Goal: Task Accomplishment & Management: Use online tool/utility

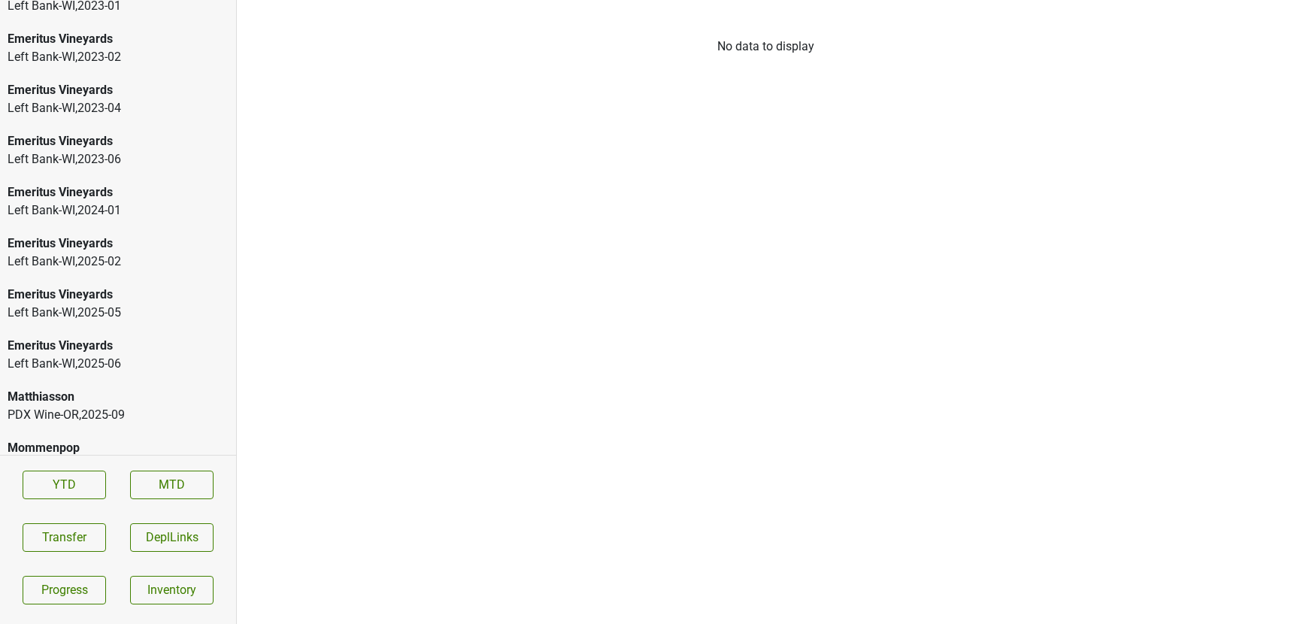
scroll to position [2357, 0]
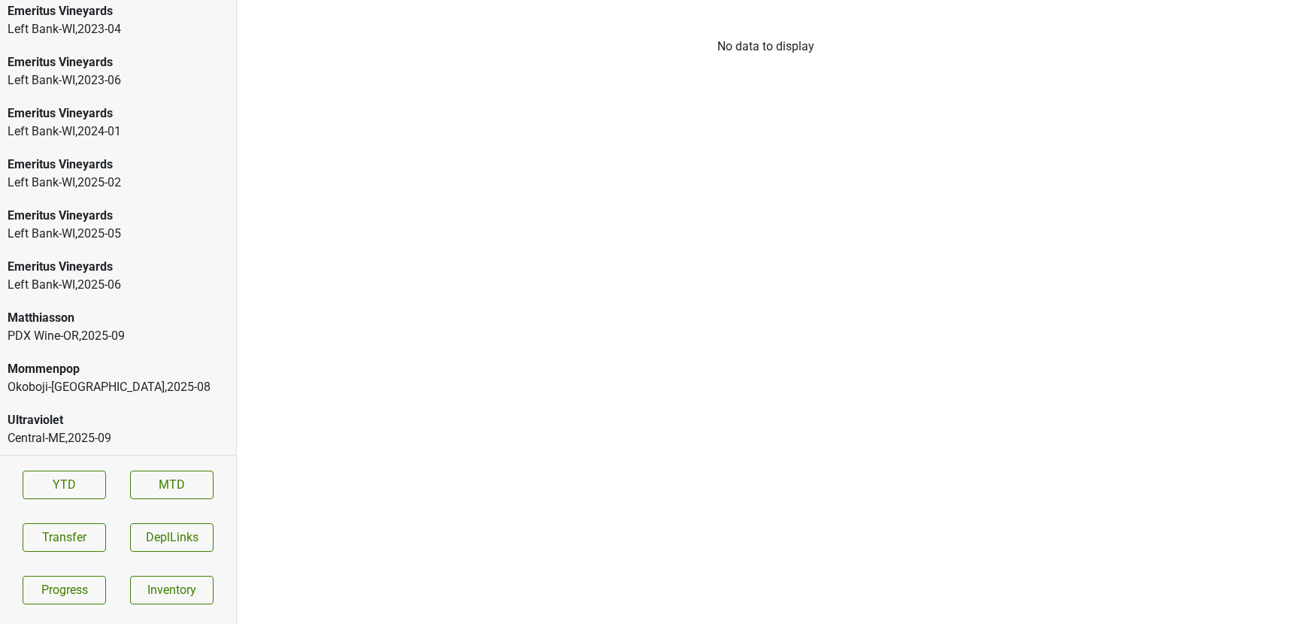
click at [58, 414] on div "Ultraviolet" at bounding box center [118, 420] width 221 height 18
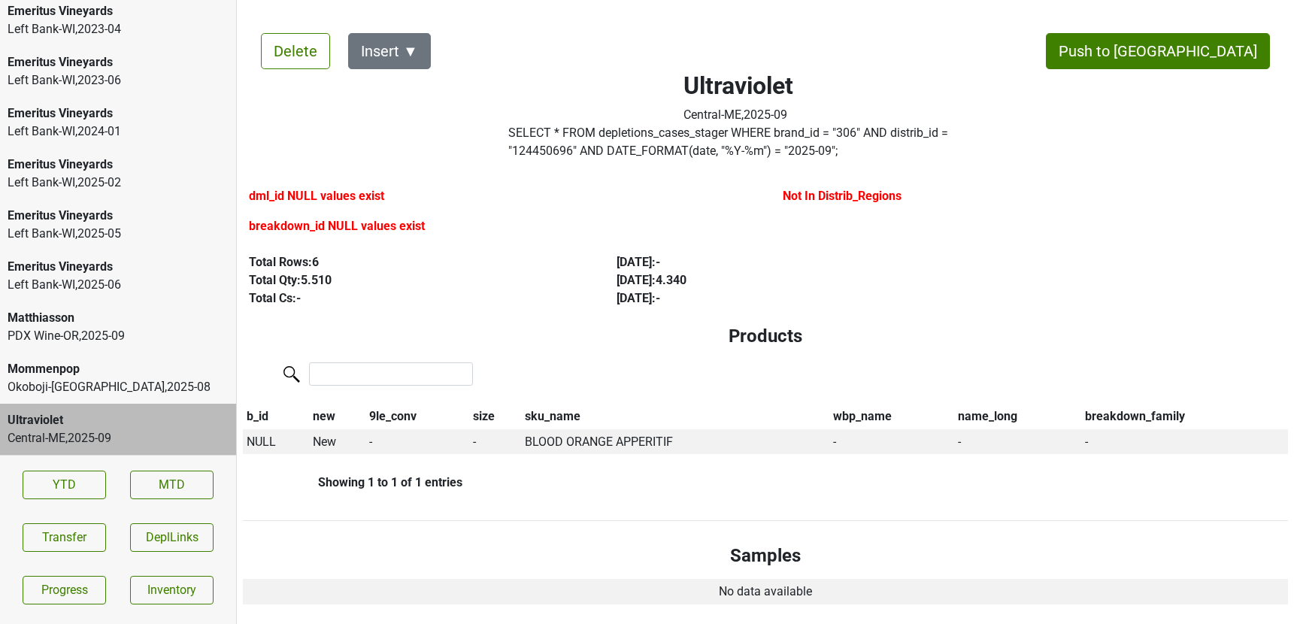
click at [635, 147] on label "SELECT * FROM depletions_cases_stager WHERE brand_id = " 306 " AND distrib_id =…" at bounding box center [738, 142] width 460 height 36
click at [90, 338] on div "PDX Wine-OR , 2025 - 09" at bounding box center [118, 336] width 221 height 18
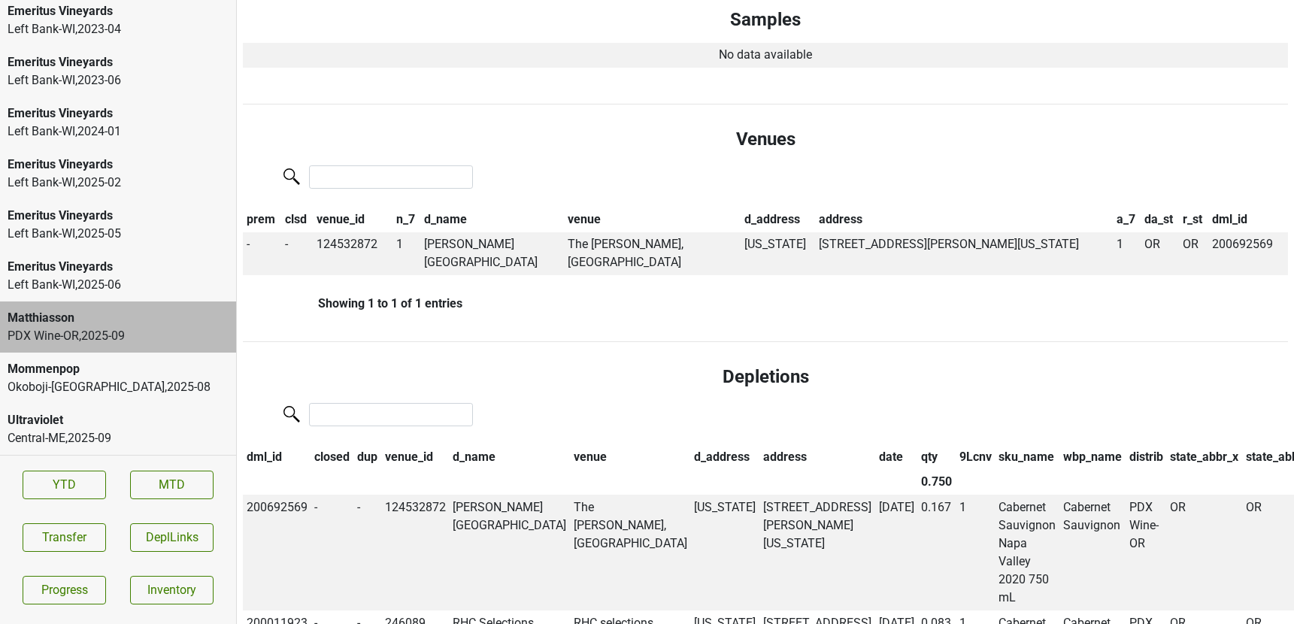
scroll to position [414, 0]
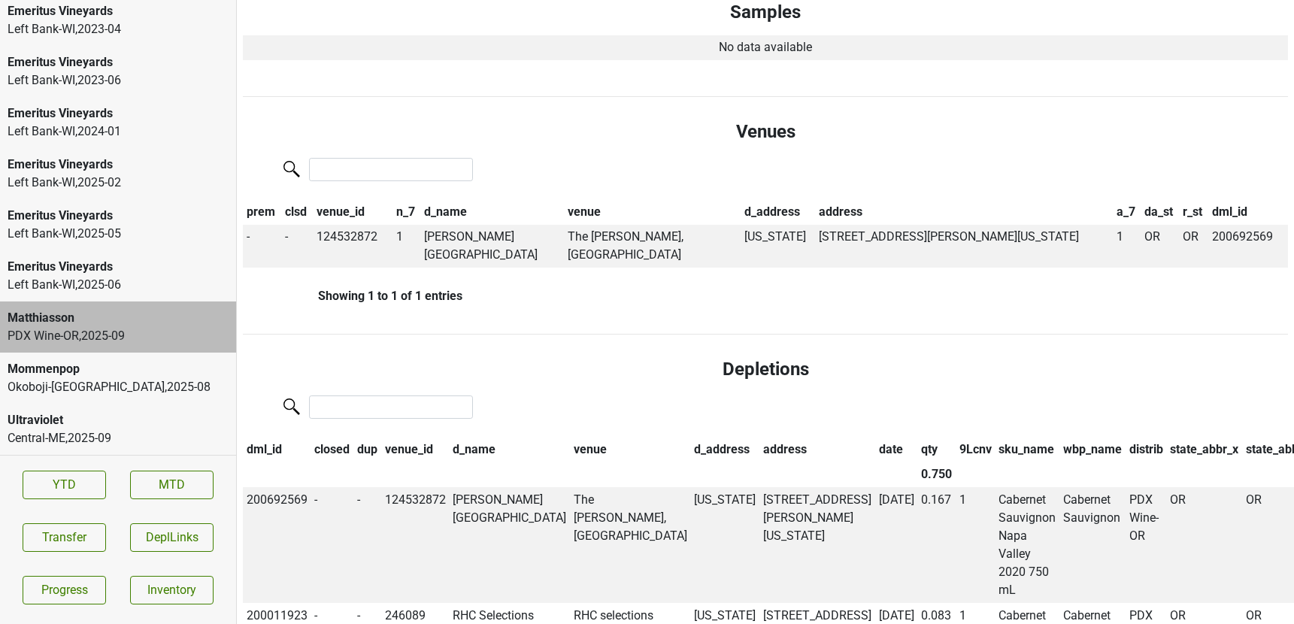
click at [143, 368] on div "Mommenpop" at bounding box center [118, 369] width 221 height 18
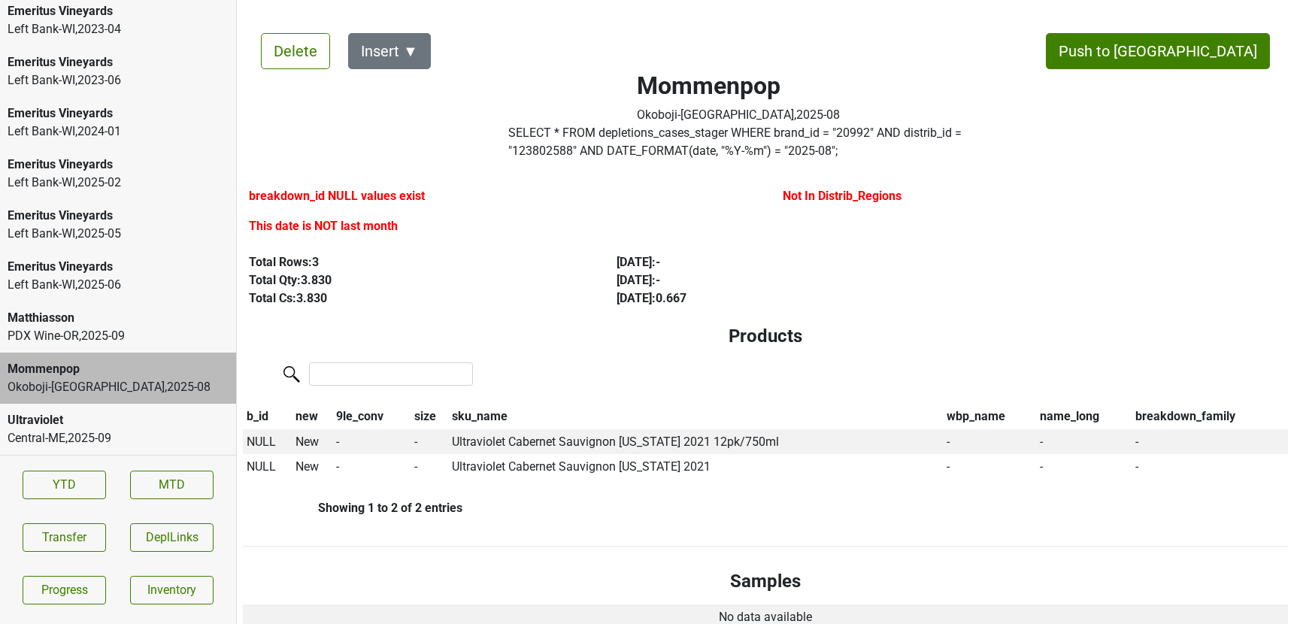
click at [147, 413] on div "Ultraviolet" at bounding box center [118, 420] width 221 height 18
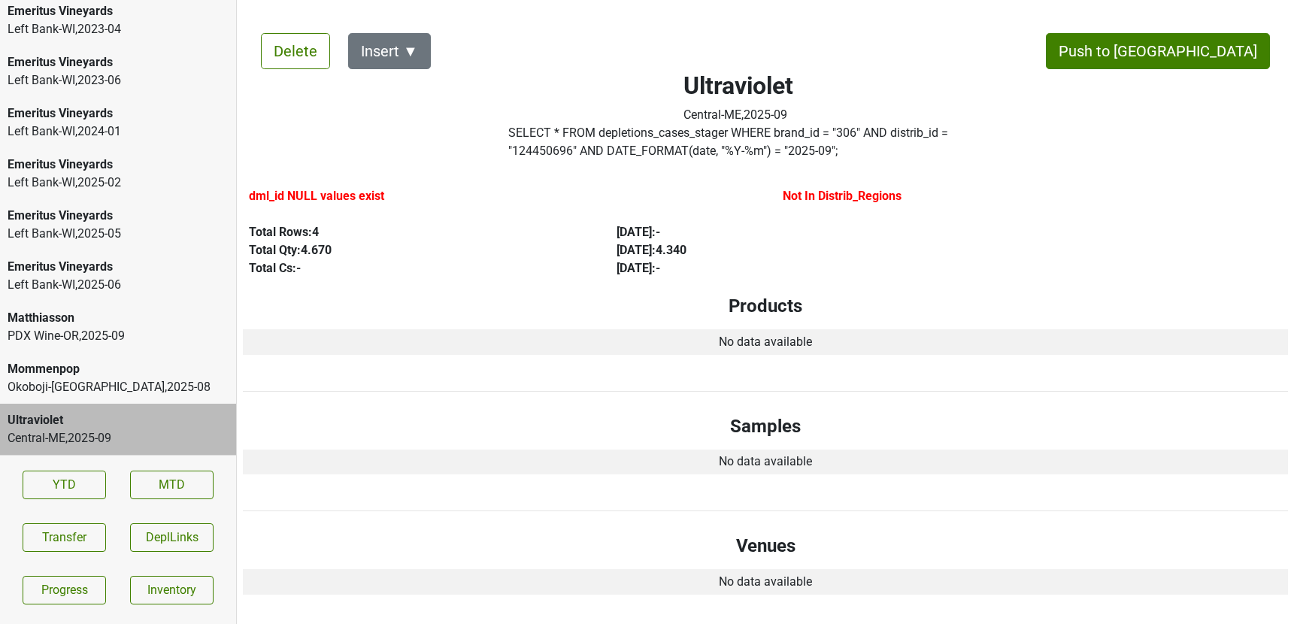
click at [150, 378] on div "Okoboji-IA , 2025 - 08" at bounding box center [118, 387] width 221 height 18
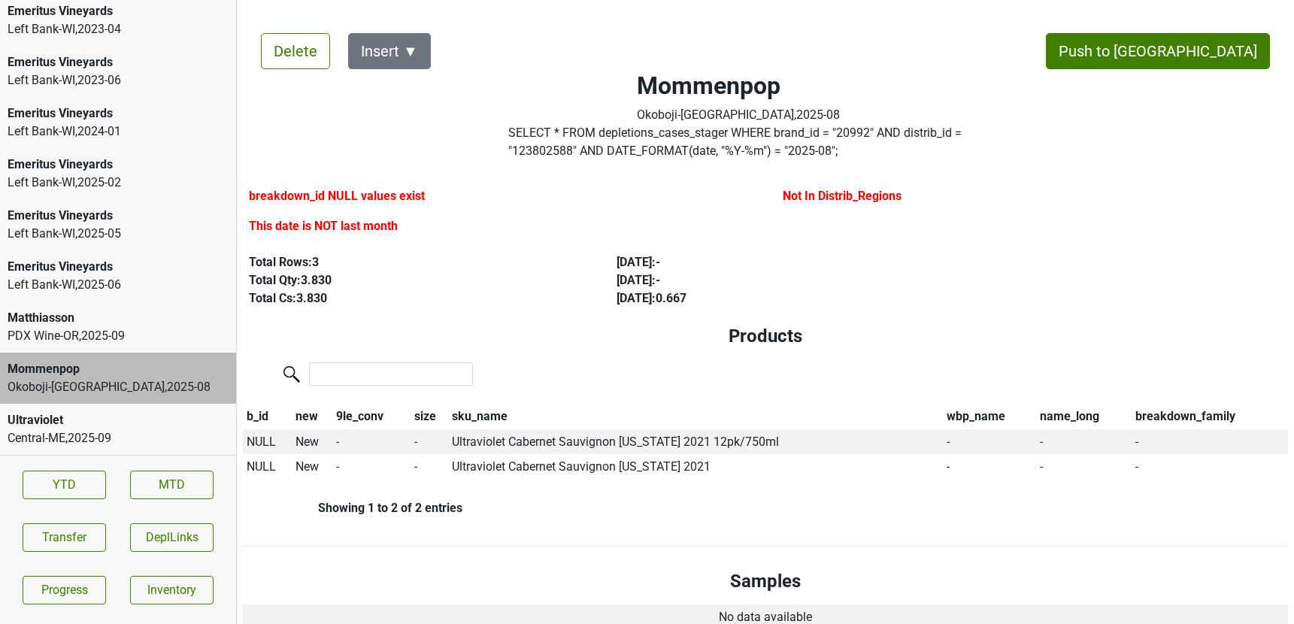
click at [147, 421] on div "Ultraviolet" at bounding box center [118, 420] width 221 height 18
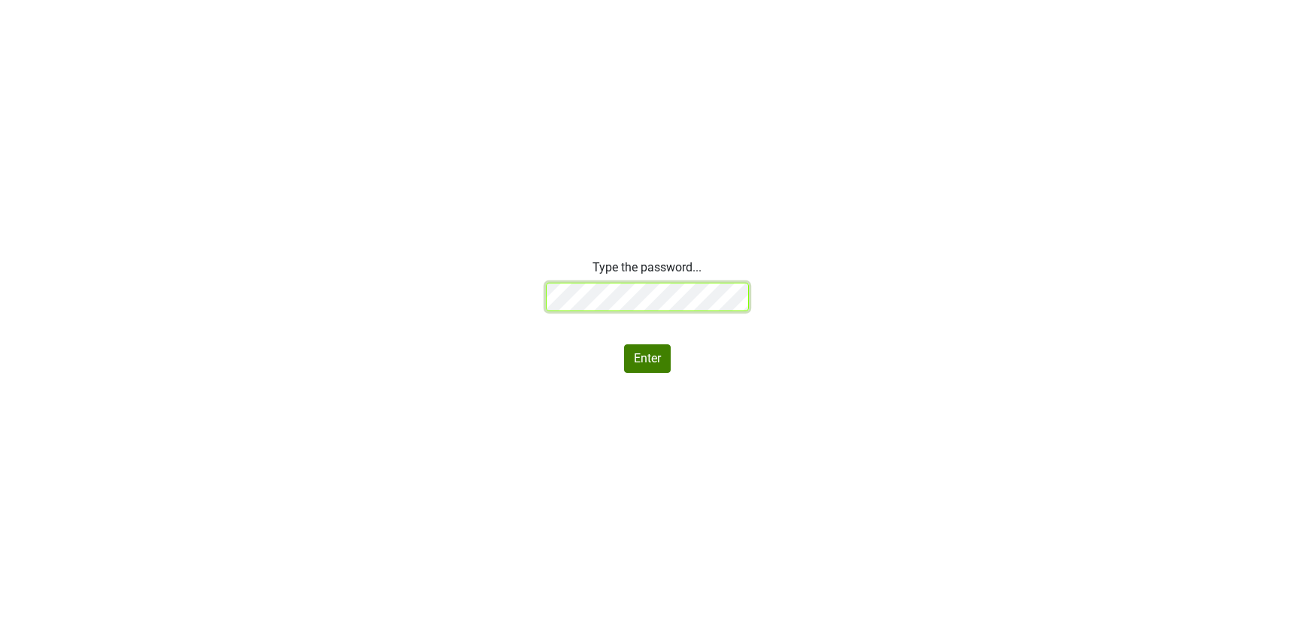
click at [472, 294] on div "Type the password... Enter" at bounding box center [647, 316] width 1294 height 114
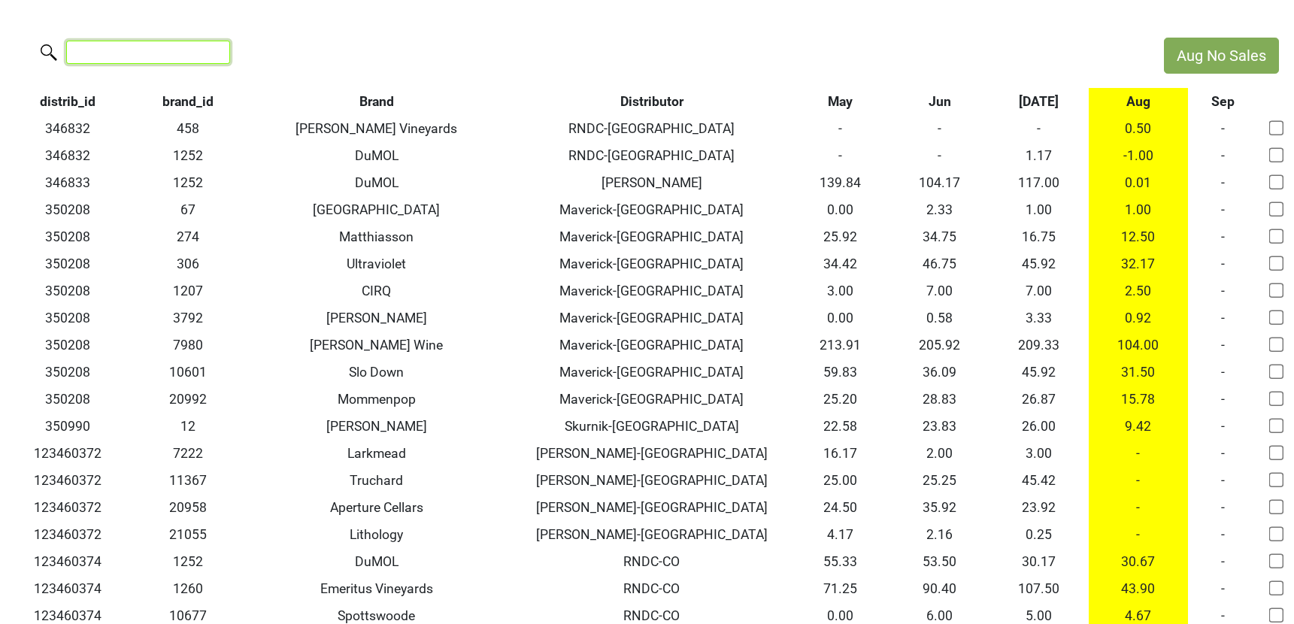
click at [149, 52] on input "search" at bounding box center [148, 52] width 164 height 23
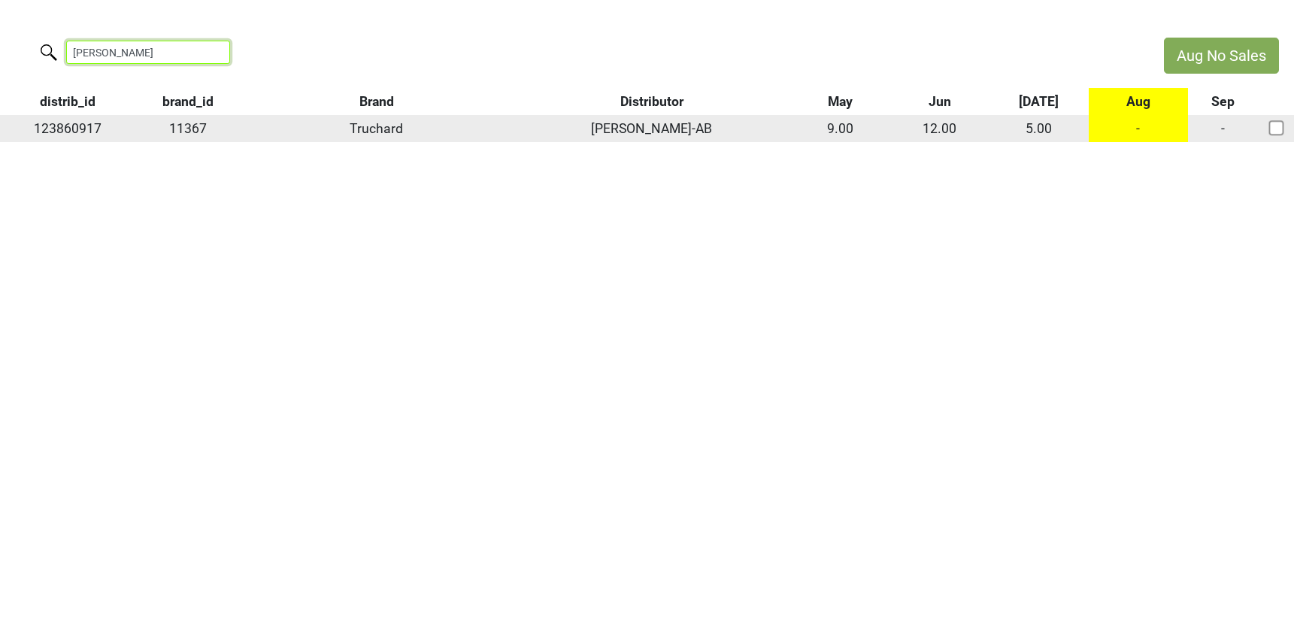
type input "lanigan"
click at [1275, 131] on input "checkbox" at bounding box center [1276, 127] width 15 height 15
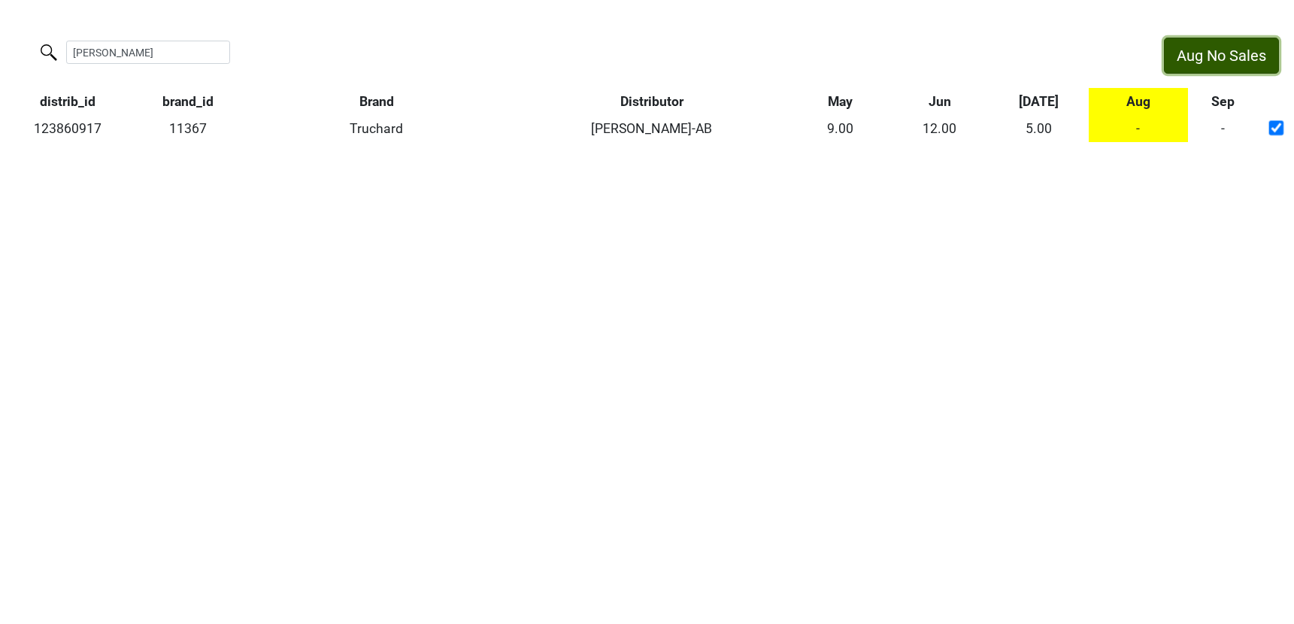
click at [1213, 56] on button "Aug No Sales" at bounding box center [1221, 56] width 115 height 36
checkbox input "false"
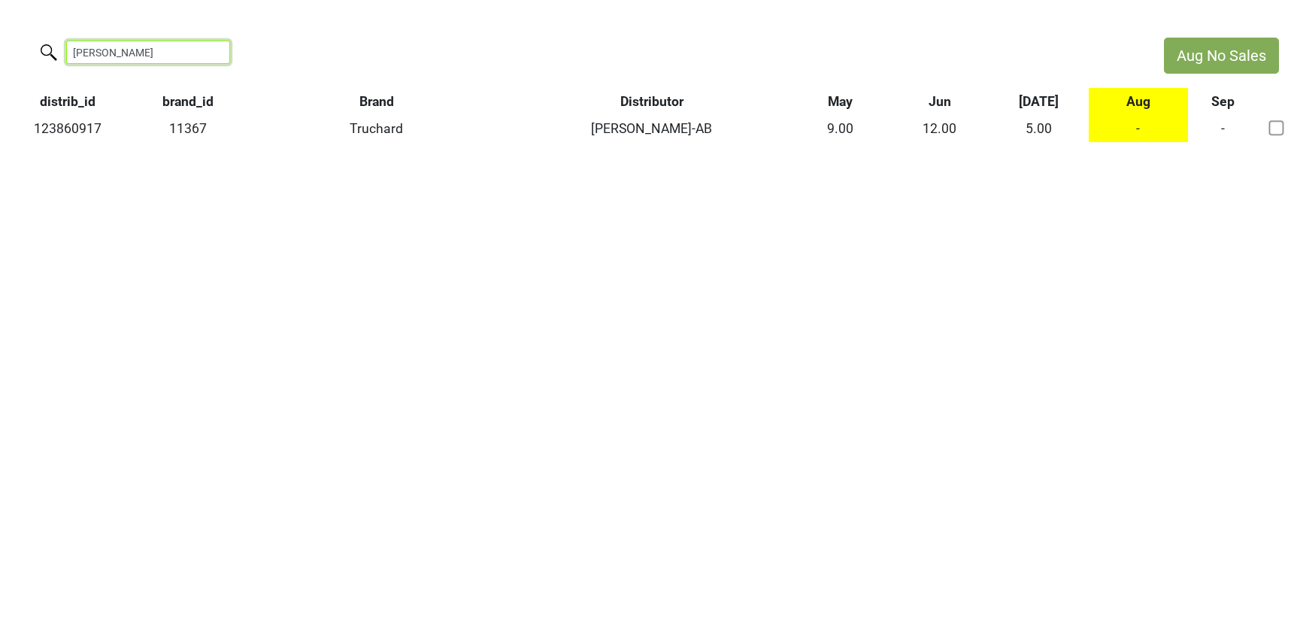
drag, startPoint x: 126, startPoint y: 48, endPoint x: -16, endPoint y: 32, distance: 142.2
click at [0, 32] on html "Aug No Sales lanigan distrib_id brand_id Brand Distributor May Jun Jul Aug Sep …" at bounding box center [647, 90] width 1294 height 180
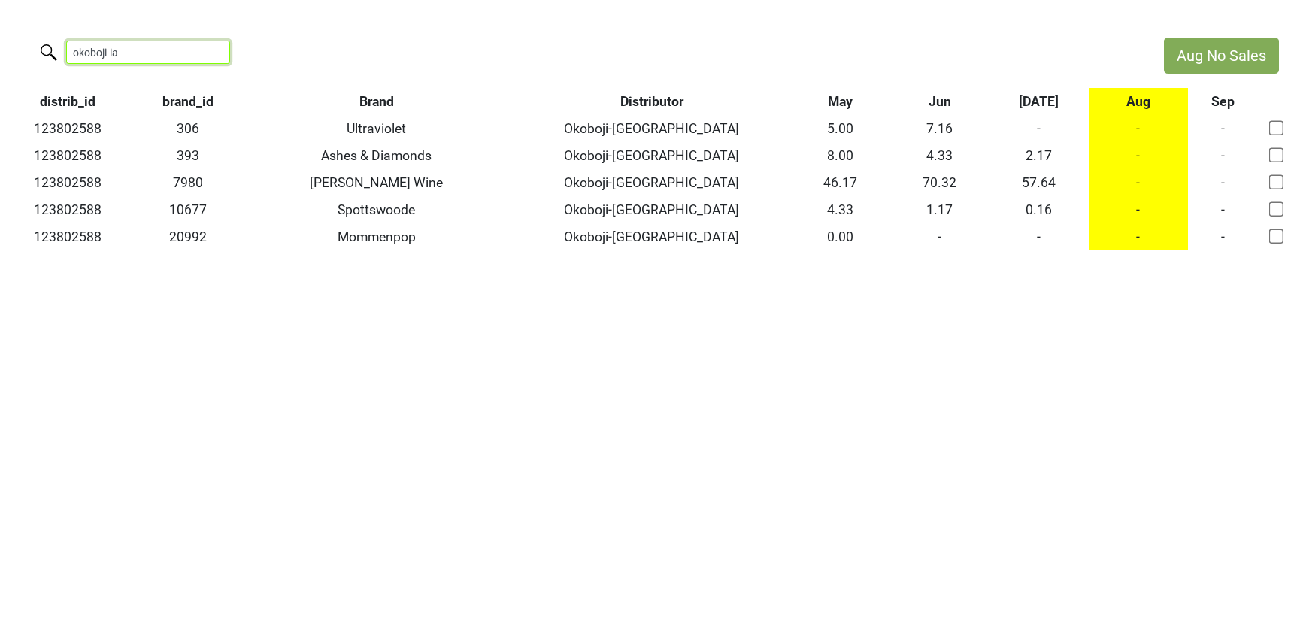
type input "okoboji-ia"
